Goal: Transaction & Acquisition: Purchase product/service

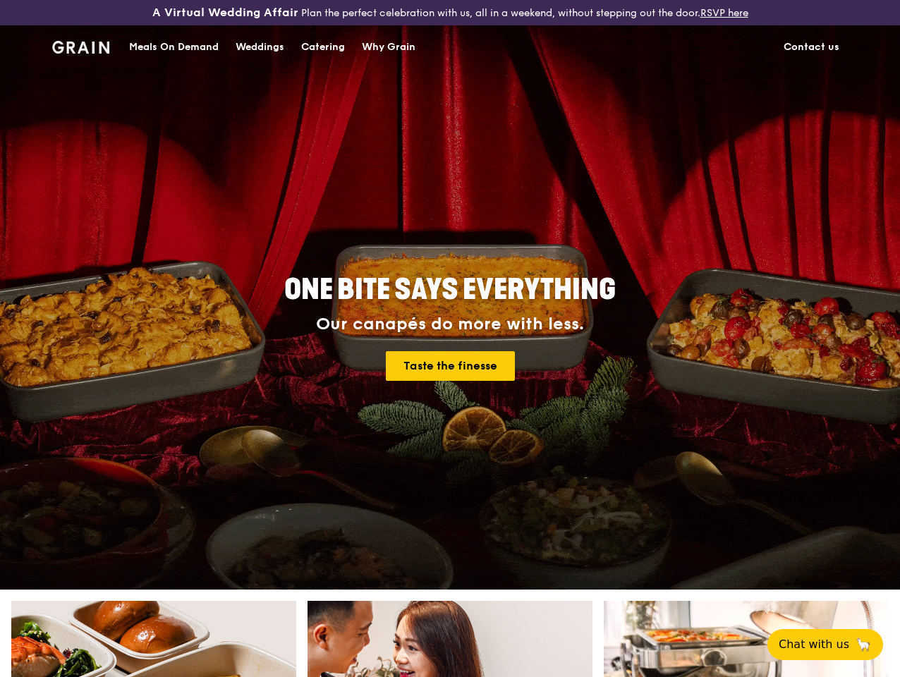
click at [450, 334] on div "Our canapés do more with less." at bounding box center [450, 325] width 508 height 20
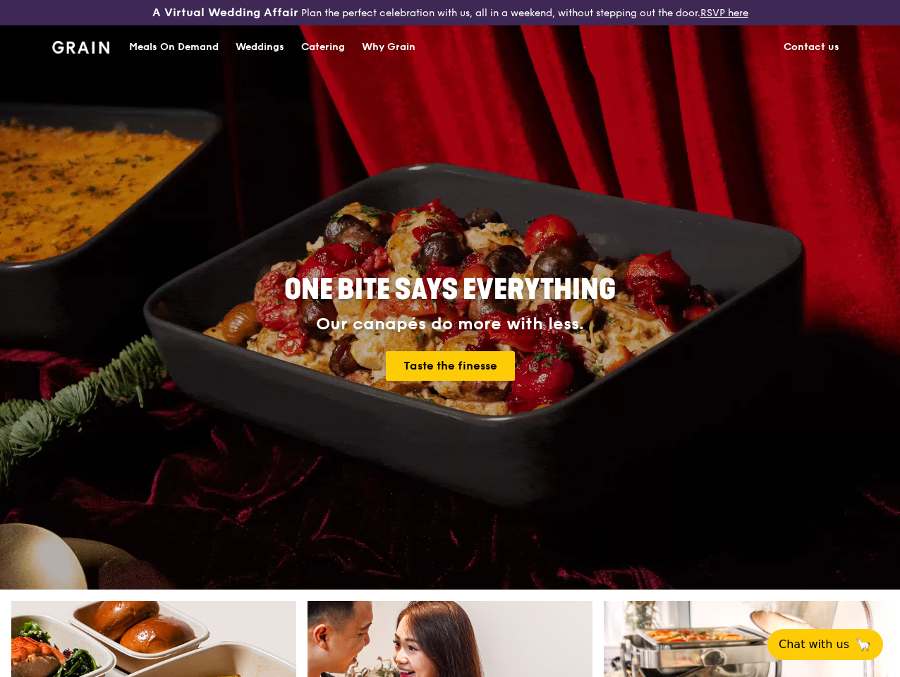
click at [174, 59] on div "Meals On Demand" at bounding box center [174, 47] width 90 height 42
click at [834, 645] on span "Chat with us" at bounding box center [814, 644] width 71 height 17
